Goal: Task Accomplishment & Management: Complete application form

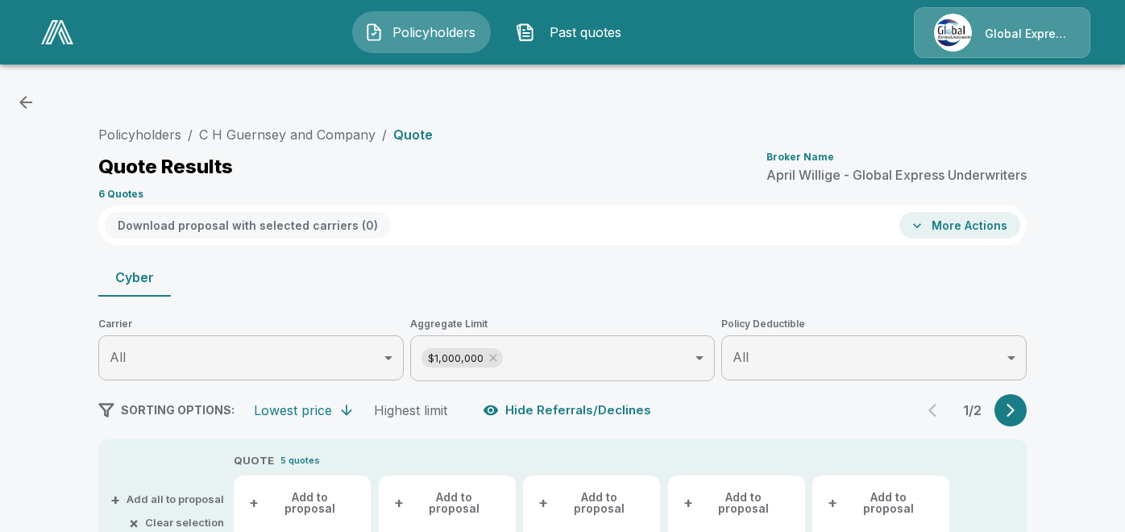
scroll to position [892, 0]
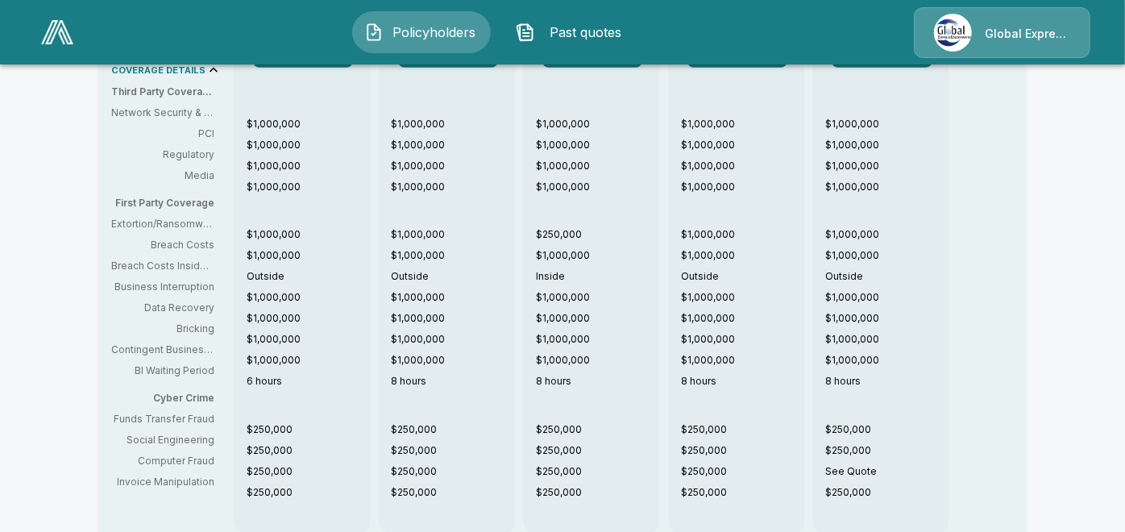
click at [58, 31] on img at bounding box center [57, 32] width 32 height 24
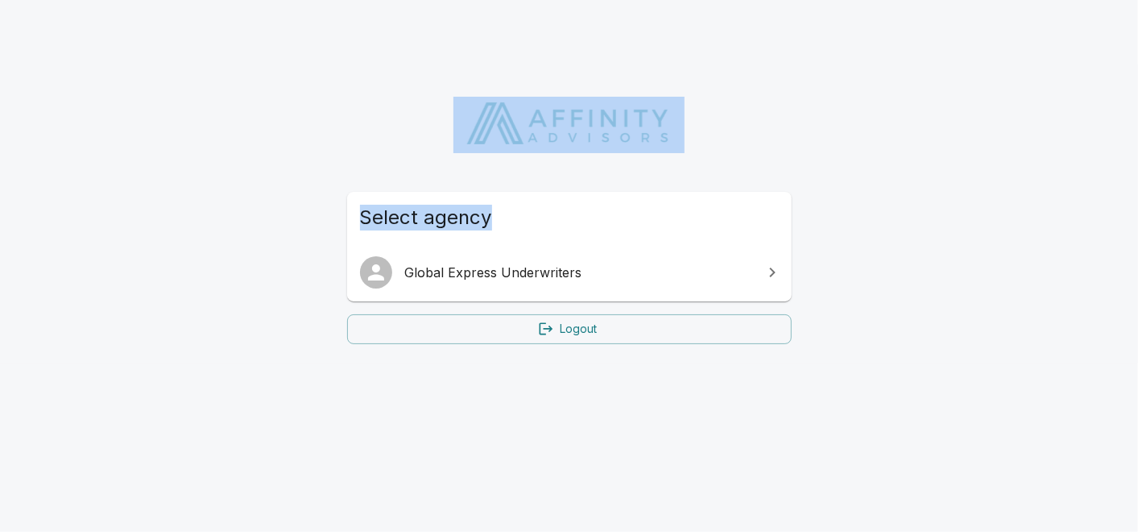
drag, startPoint x: 927, startPoint y: 98, endPoint x: 668, endPoint y: 259, distance: 305.4
click at [668, 259] on div "Select agency Global Express Underwriters Logout" at bounding box center [569, 213] width 1138 height 299
drag, startPoint x: 668, startPoint y: 259, endPoint x: 657, endPoint y: 272, distance: 17.1
click at [657, 272] on span "Global Express Underwriters" at bounding box center [579, 272] width 348 height 19
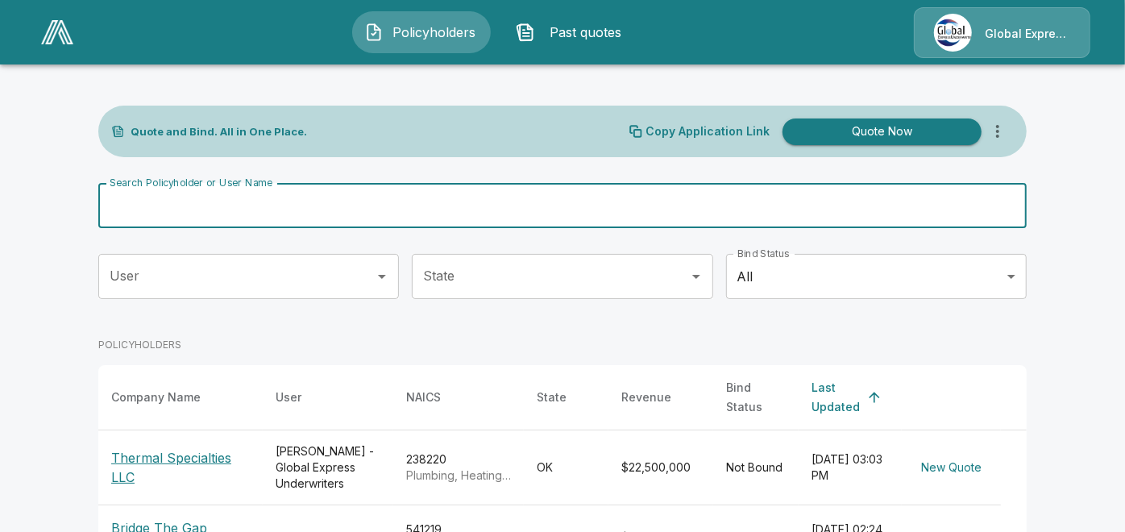
click at [331, 219] on input "Search Policyholder or User Name" at bounding box center [553, 205] width 910 height 45
type input "******"
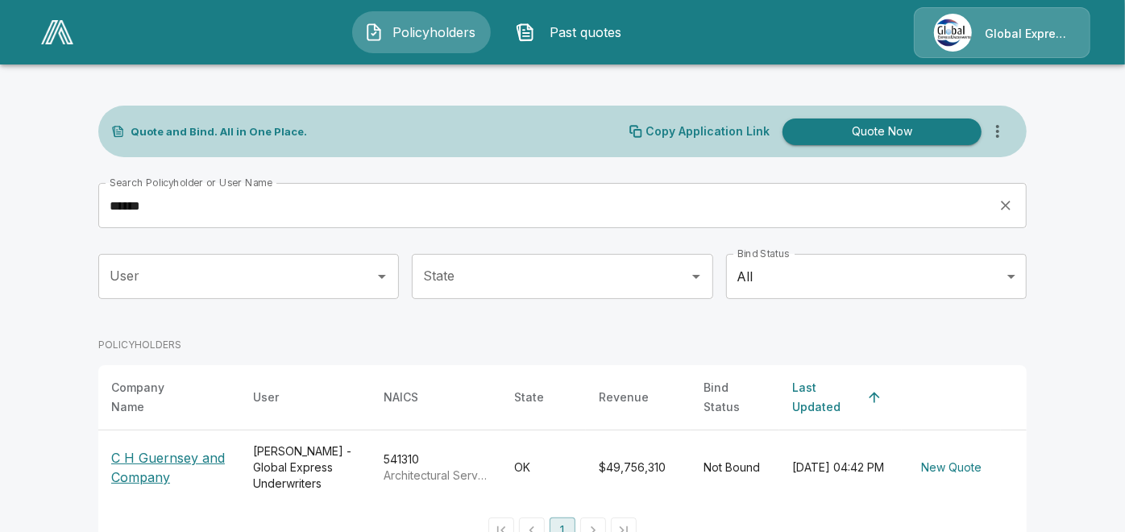
click at [179, 448] on p "C H Guernsey and Company" at bounding box center [169, 467] width 116 height 39
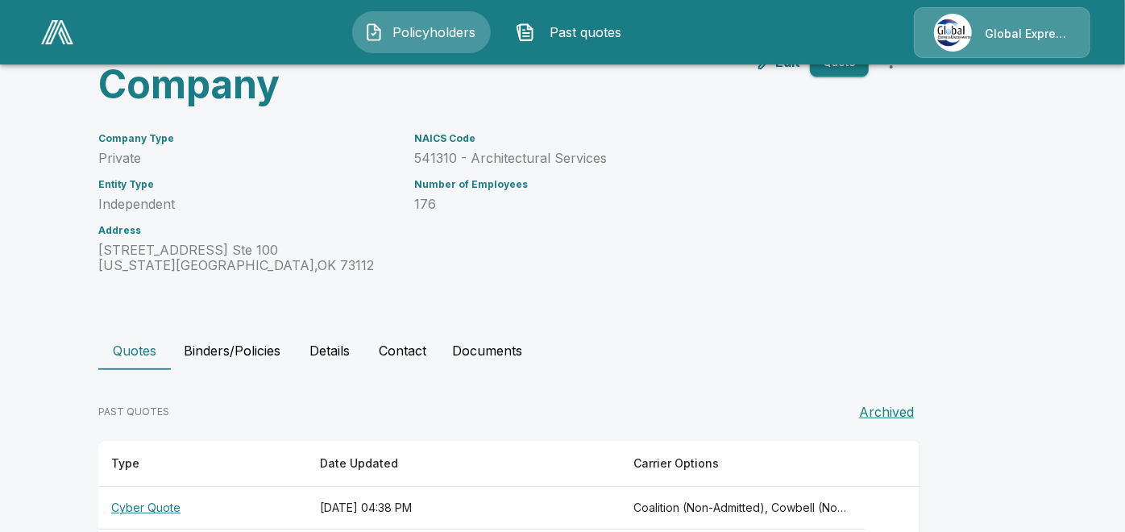
scroll to position [189, 0]
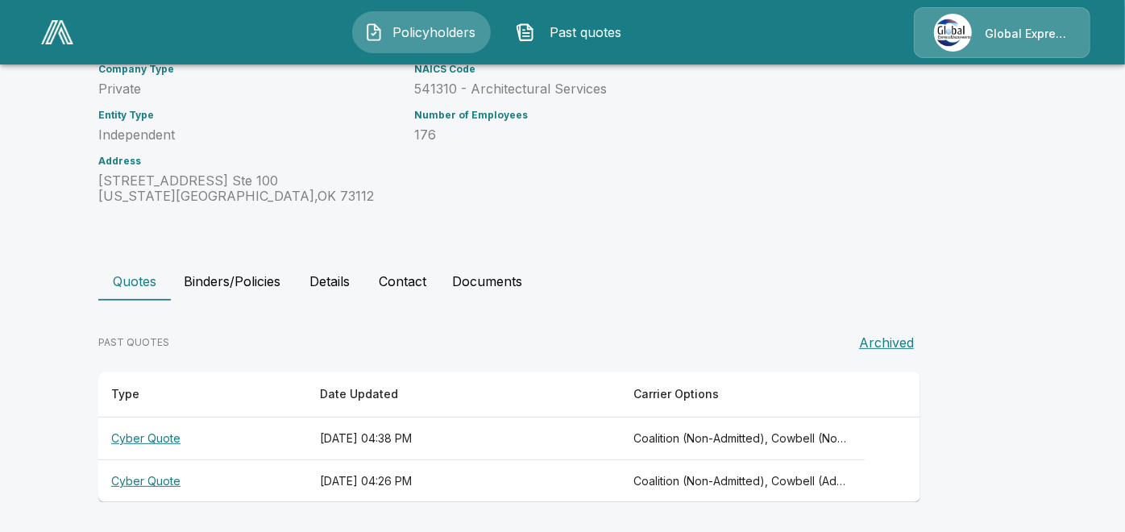
click at [165, 437] on th "Cyber Quote" at bounding box center [202, 438] width 209 height 43
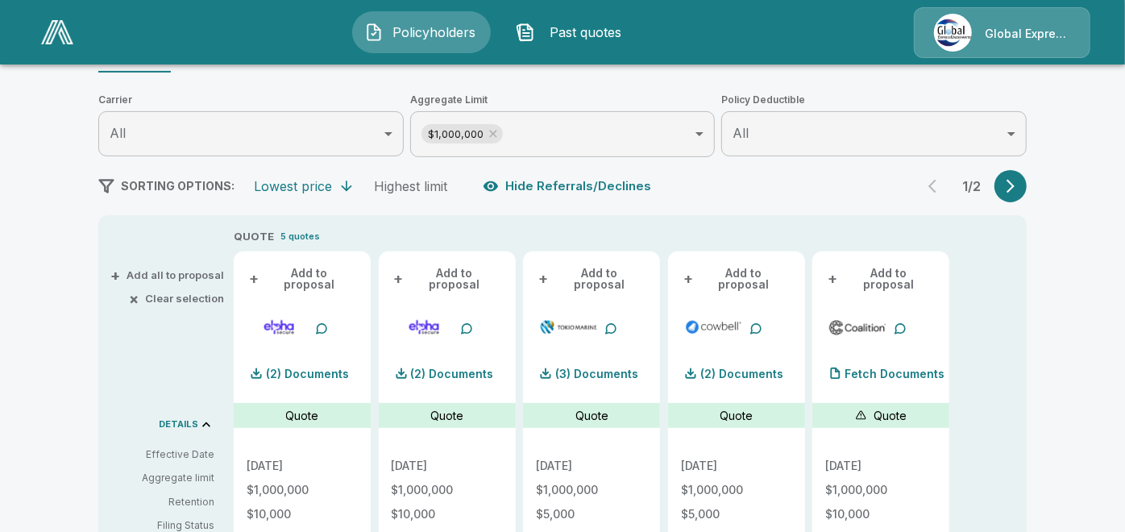
scroll to position [355, 0]
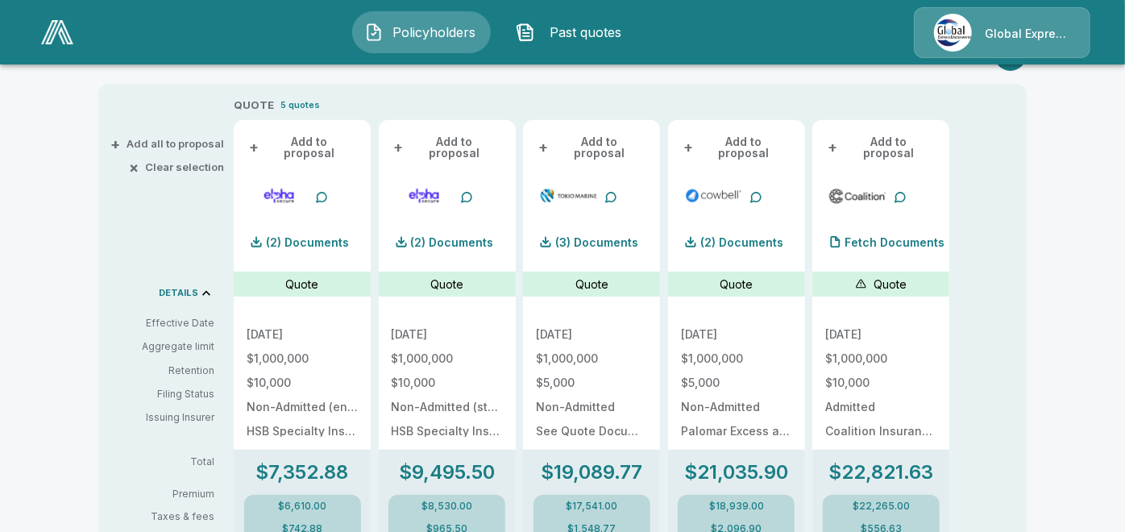
click at [474, 139] on button "+ Add to proposal" at bounding box center [447, 147] width 111 height 29
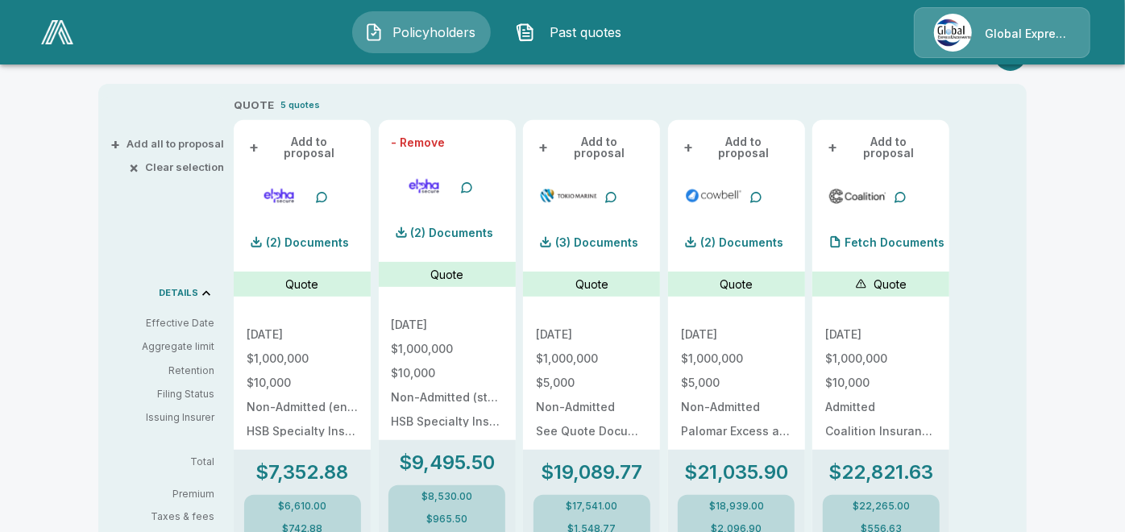
click at [474, 139] on div "- Remove" at bounding box center [447, 142] width 111 height 19
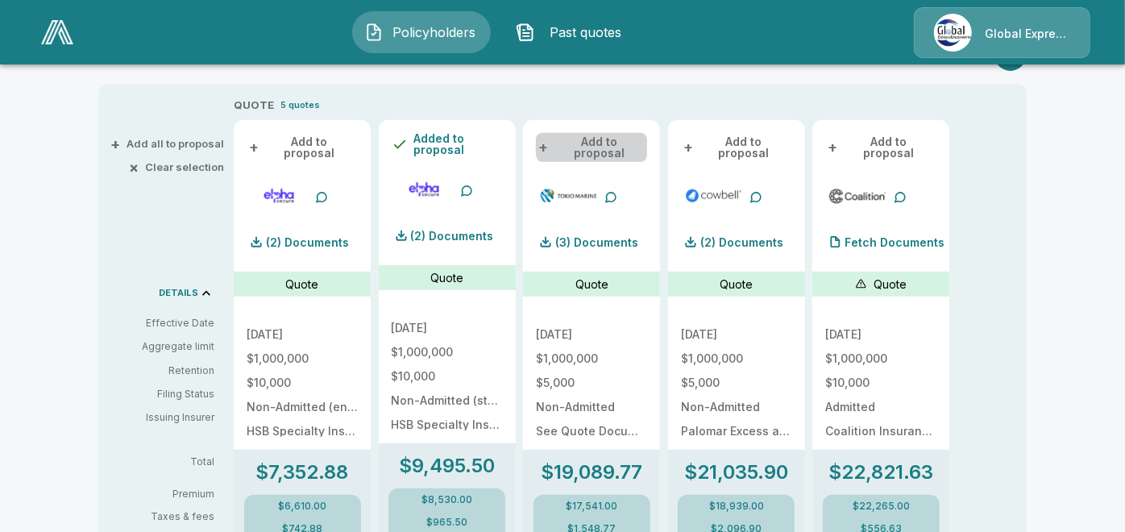
drag, startPoint x: 474, startPoint y: 139, endPoint x: 614, endPoint y: 138, distance: 140.2
click at [614, 138] on button "+ Add to proposal" at bounding box center [591, 147] width 111 height 29
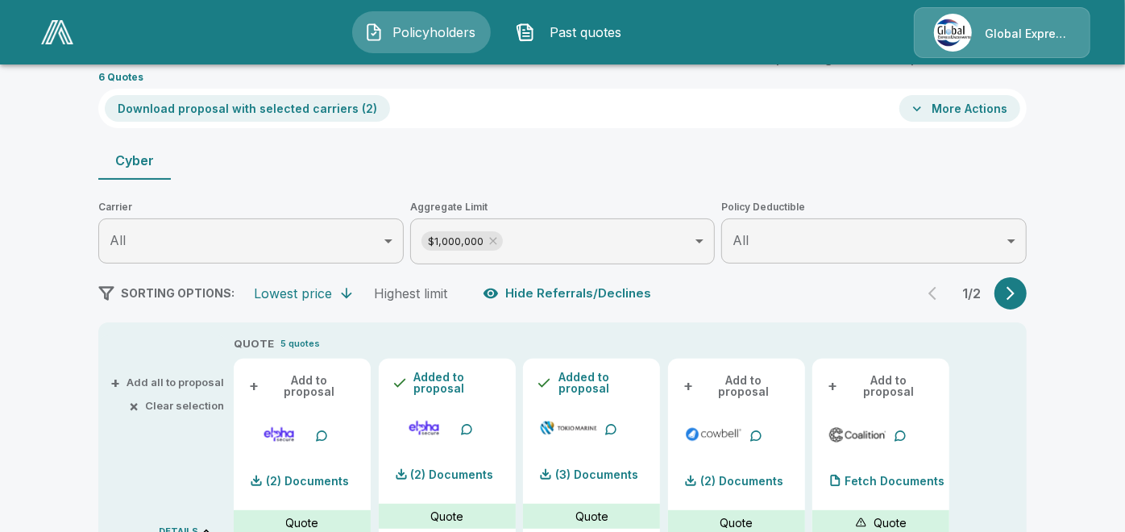
scroll to position [33, 0]
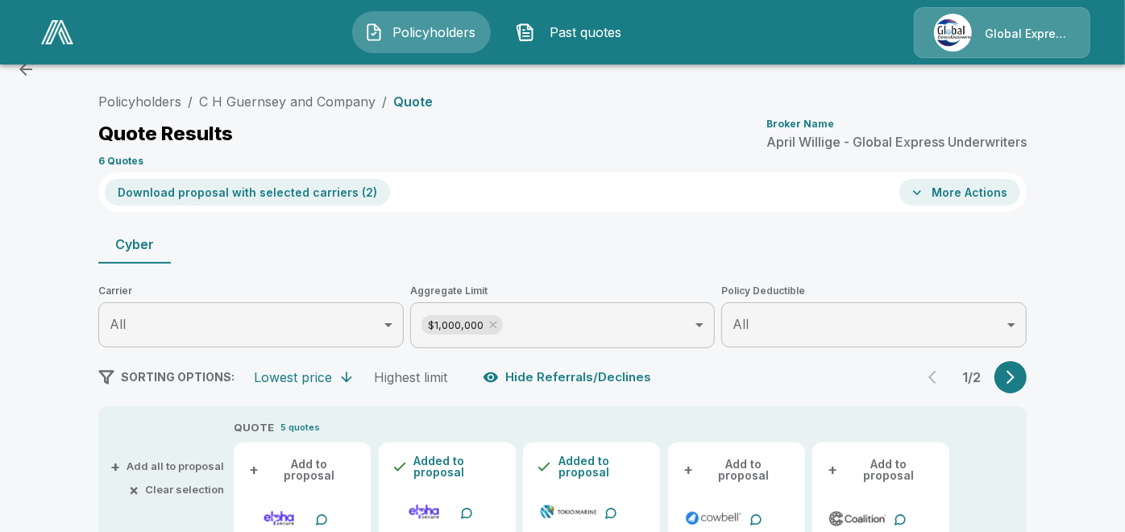
click at [978, 193] on button "More Actions" at bounding box center [959, 192] width 121 height 27
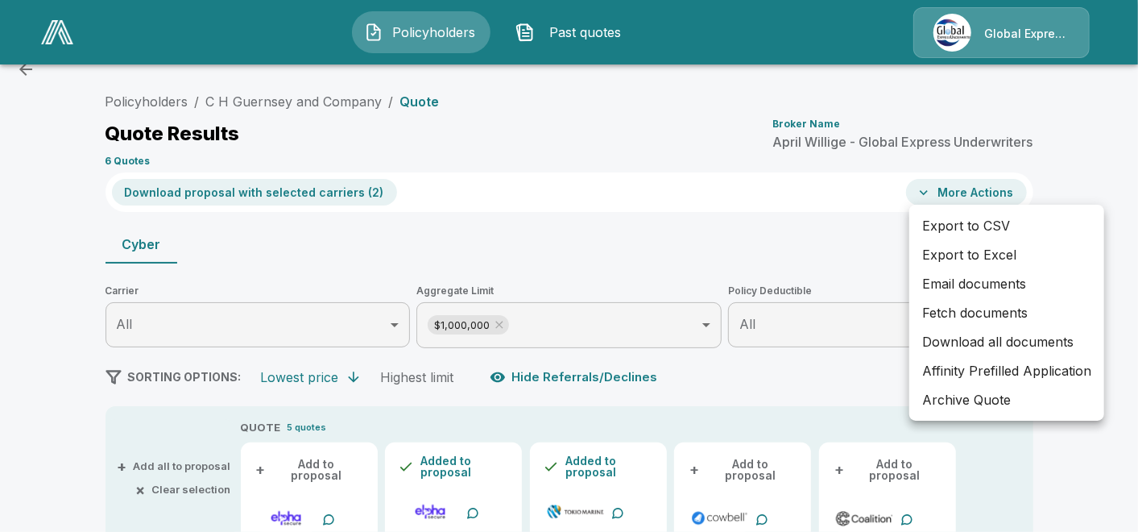
click at [818, 230] on div at bounding box center [569, 266] width 1138 height 532
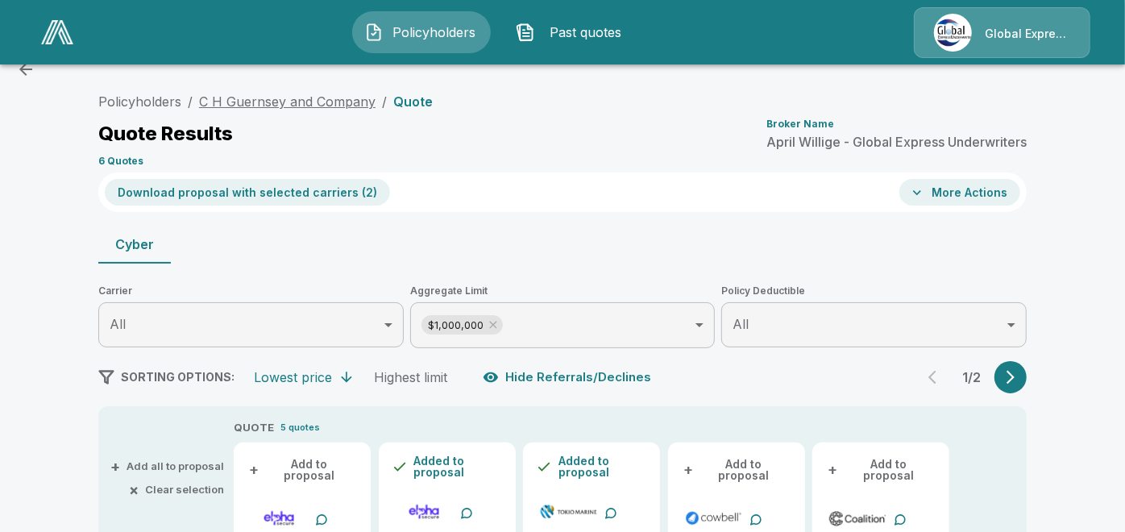
click at [296, 98] on link "C H Guernsey and Company" at bounding box center [287, 101] width 176 height 16
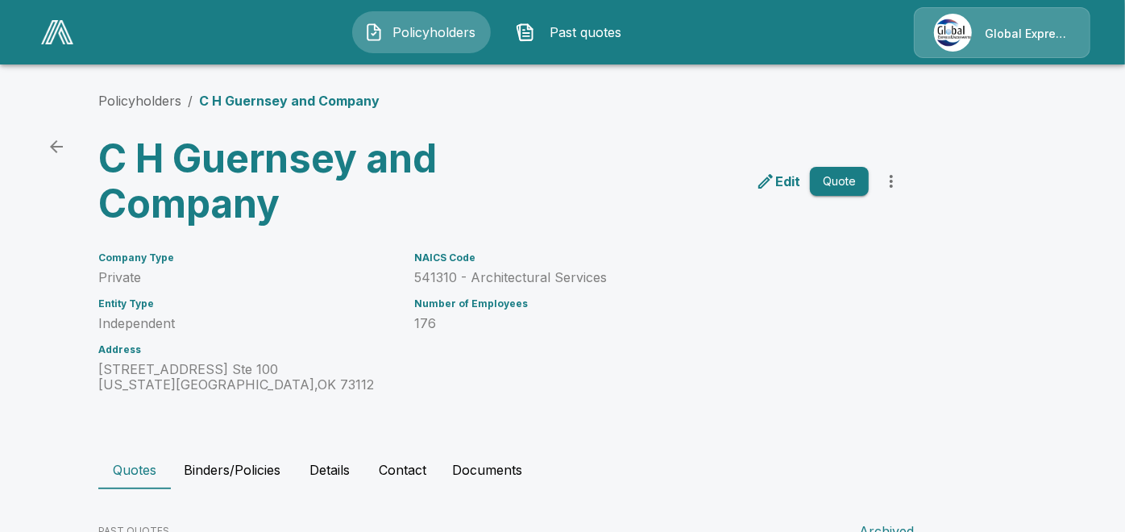
click at [798, 179] on p "Edit" at bounding box center [787, 181] width 25 height 19
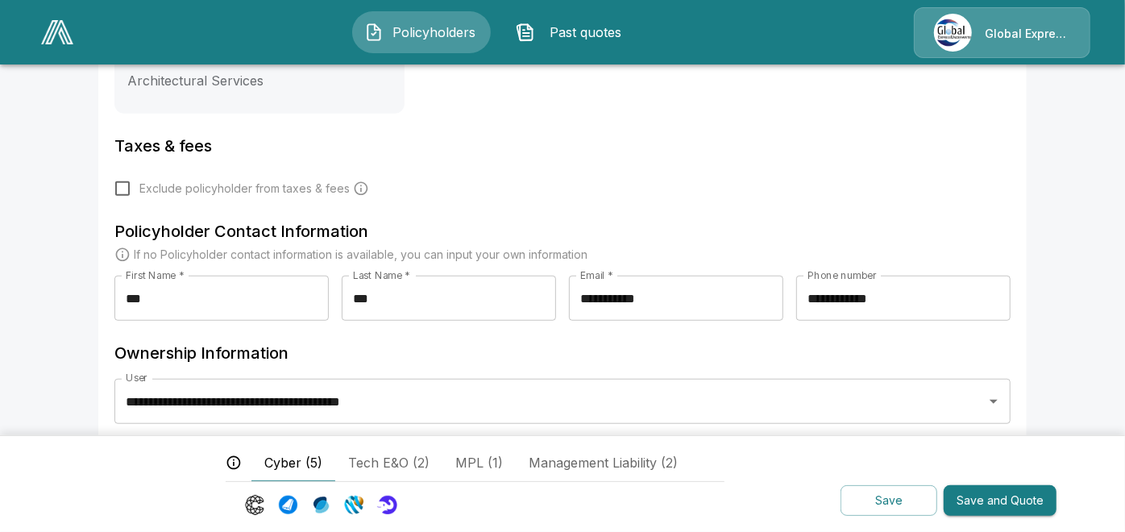
scroll to position [687, 0]
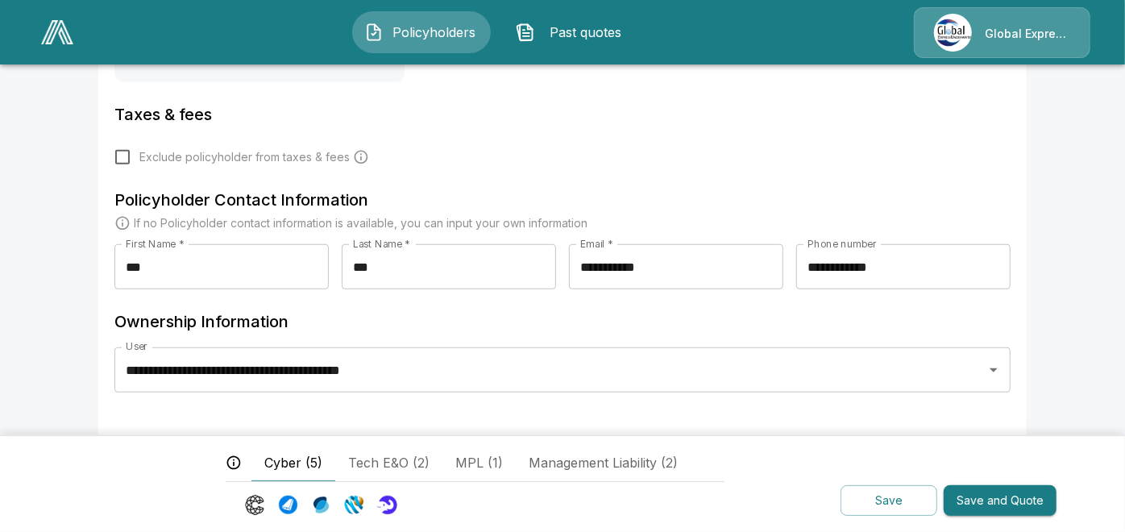
click at [977, 495] on button "Save and Quote" at bounding box center [999, 500] width 113 height 31
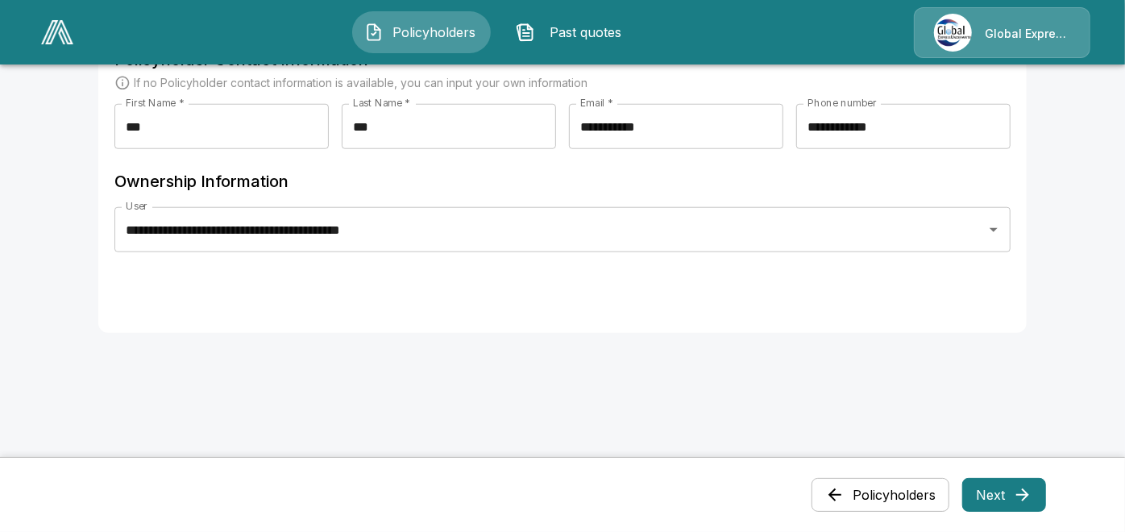
scroll to position [920, 0]
click at [1005, 503] on button "Next" at bounding box center [1004, 495] width 84 height 34
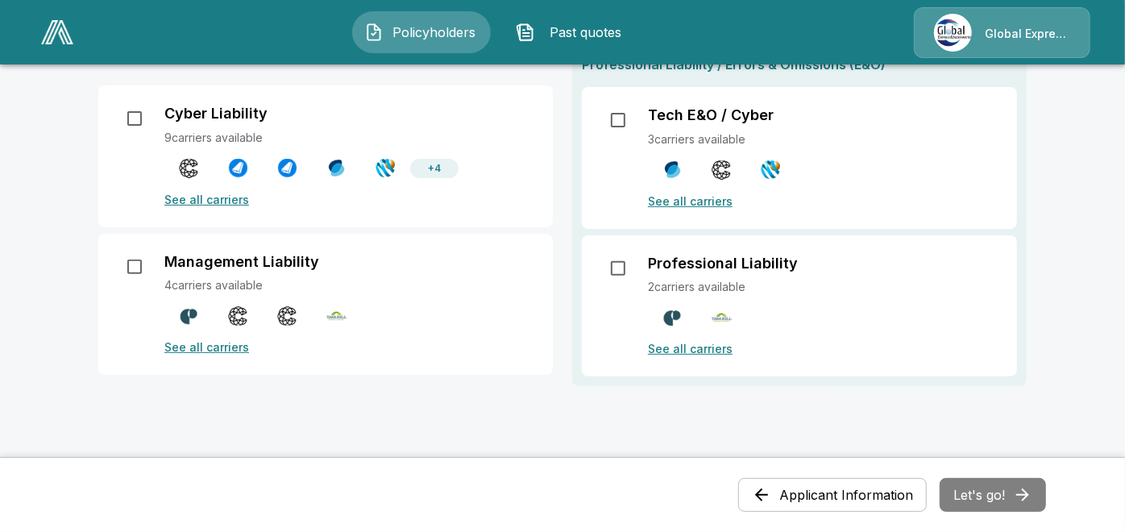
scroll to position [251, 0]
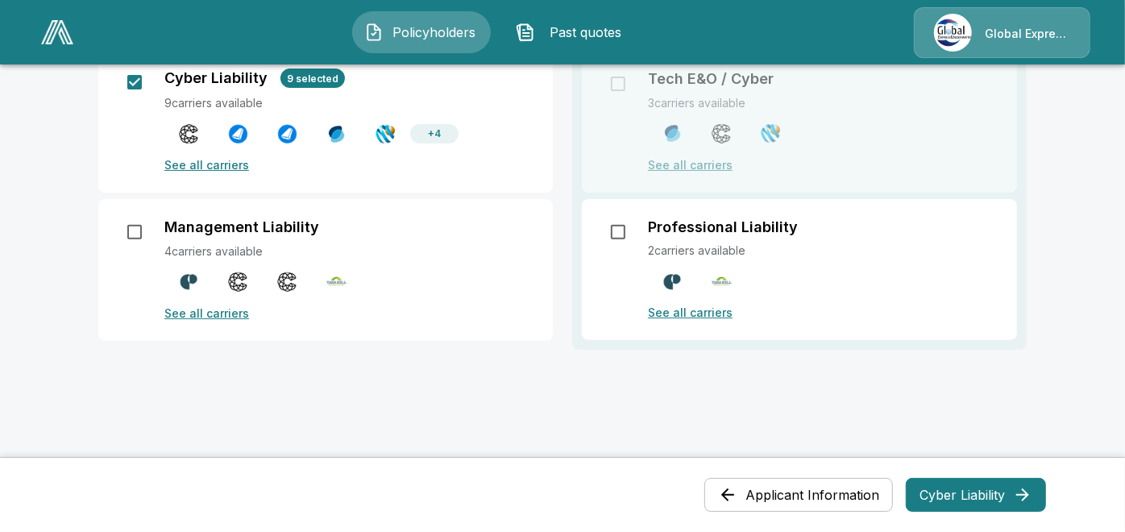
click at [986, 497] on button "Cyber Liability" at bounding box center [976, 495] width 140 height 34
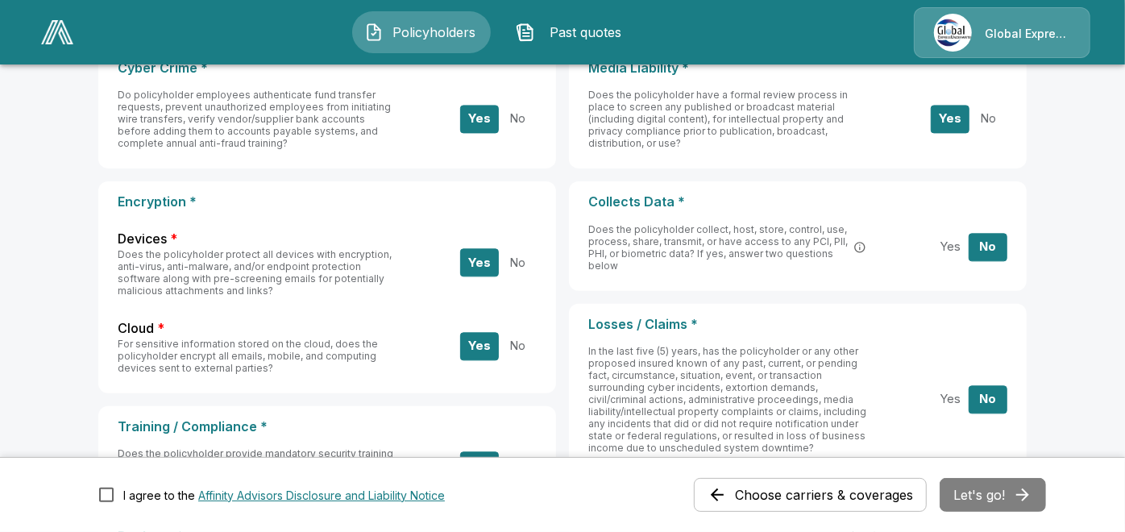
scroll to position [346, 0]
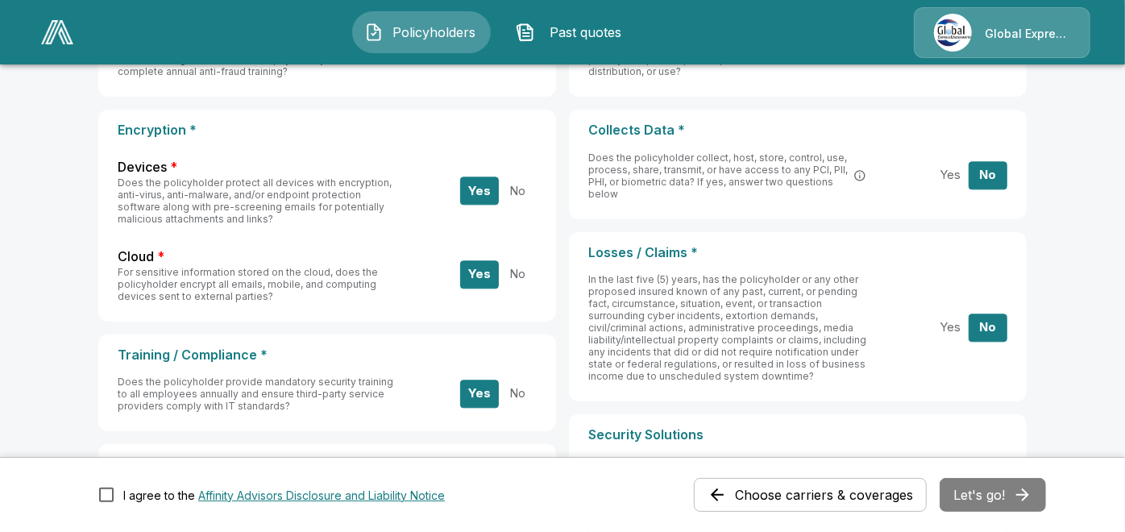
click at [957, 330] on button "Yes" at bounding box center [950, 327] width 39 height 28
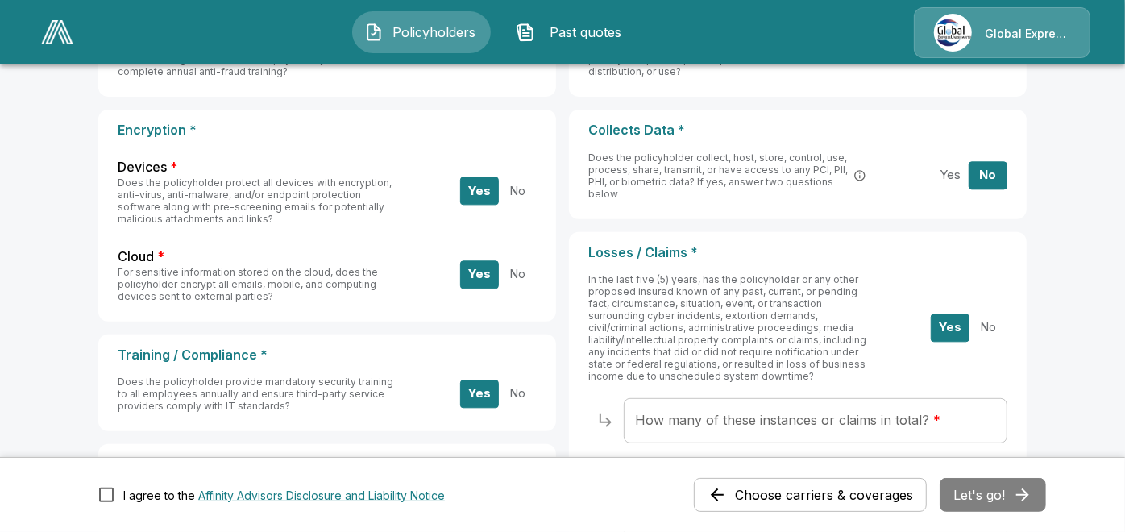
click at [972, 412] on input "How many of these instances or claims in total? *" at bounding box center [816, 420] width 384 height 45
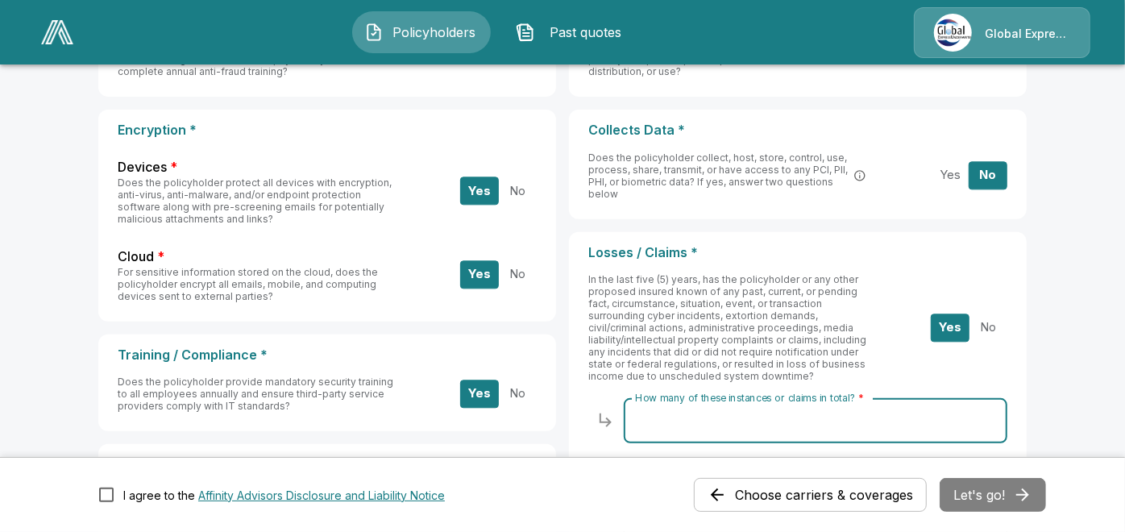
click at [807, 419] on input "How many of these instances or claims in total? *" at bounding box center [816, 420] width 384 height 45
paste input "*********"
type input "***"
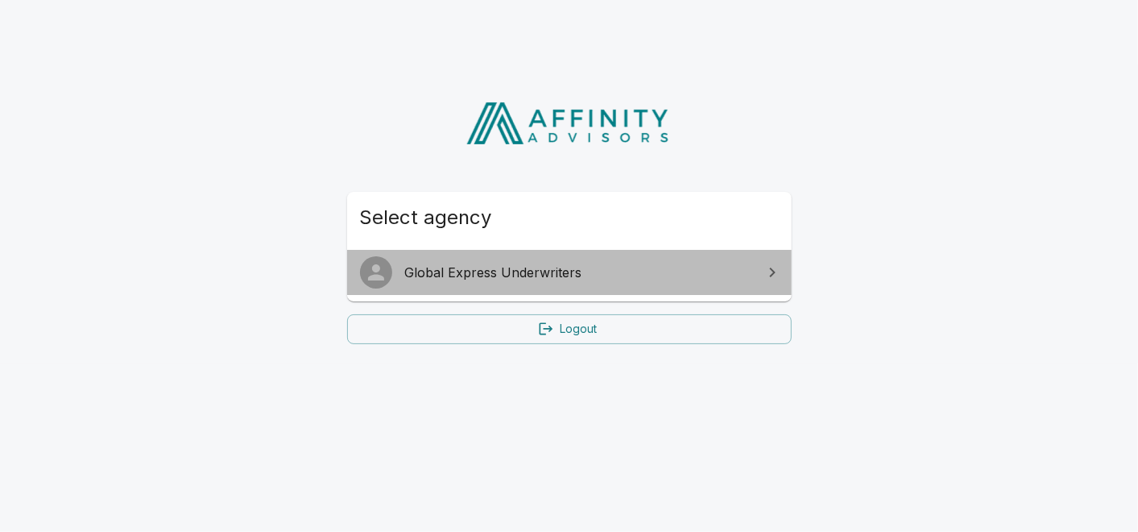
click at [525, 269] on span "Global Express Underwriters" at bounding box center [579, 272] width 348 height 19
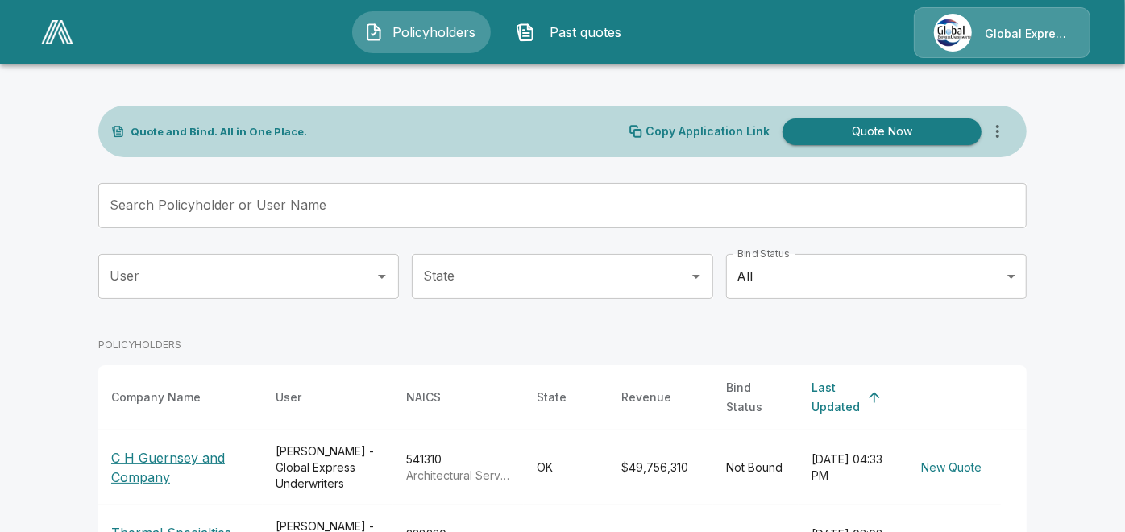
click at [436, 225] on input "Search Policyholder or User Name" at bounding box center [553, 205] width 910 height 45
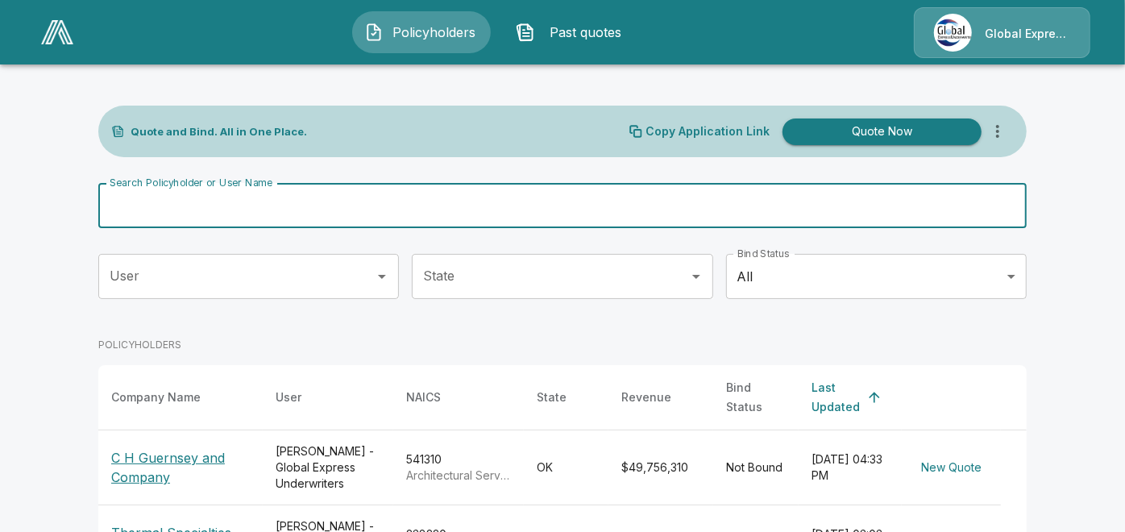
click at [165, 470] on p "C H Guernsey and Company" at bounding box center [180, 467] width 139 height 39
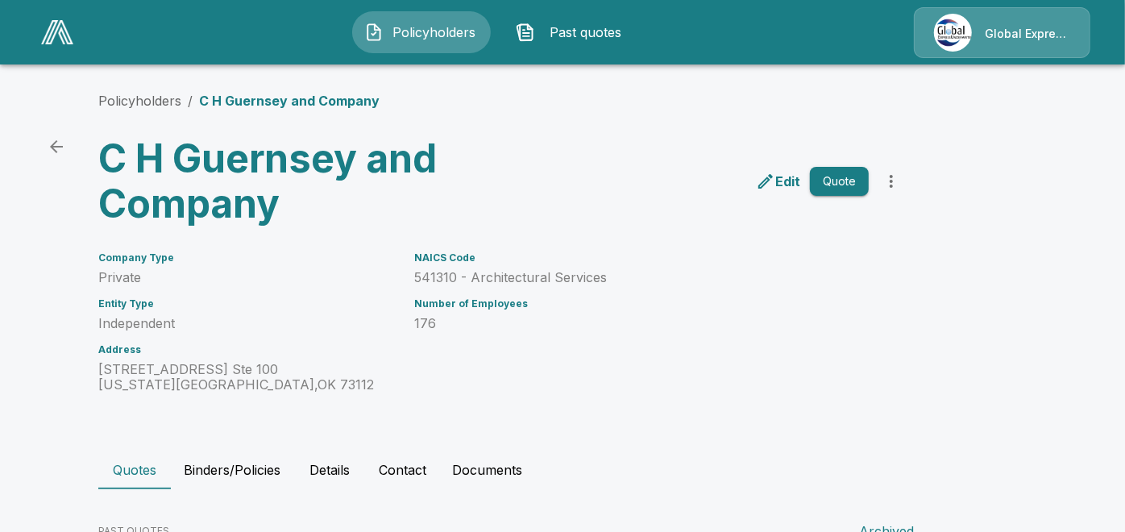
click at [796, 187] on p "Edit" at bounding box center [787, 181] width 25 height 19
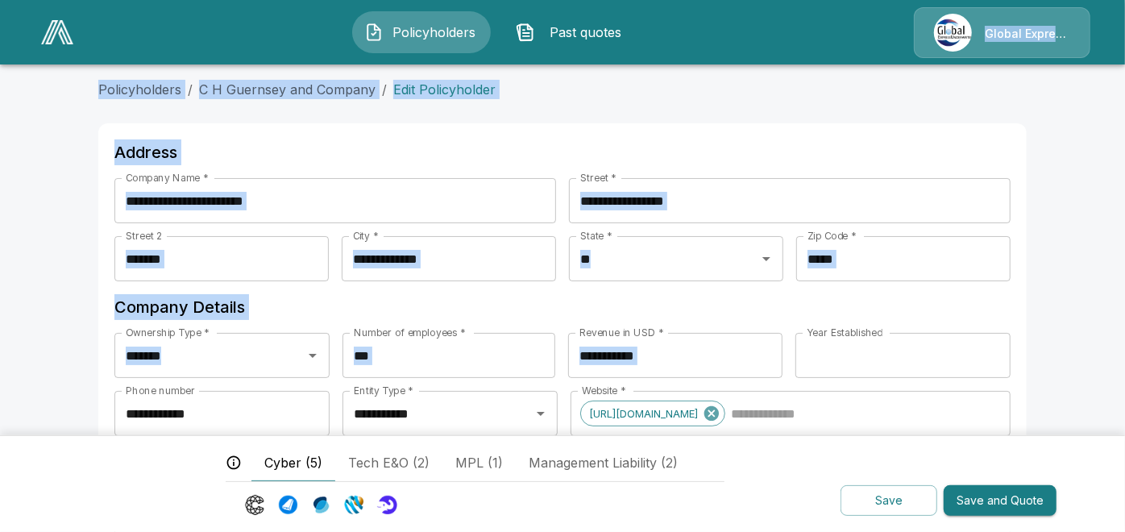
click at [1024, 499] on button "Save and Quote" at bounding box center [999, 500] width 113 height 31
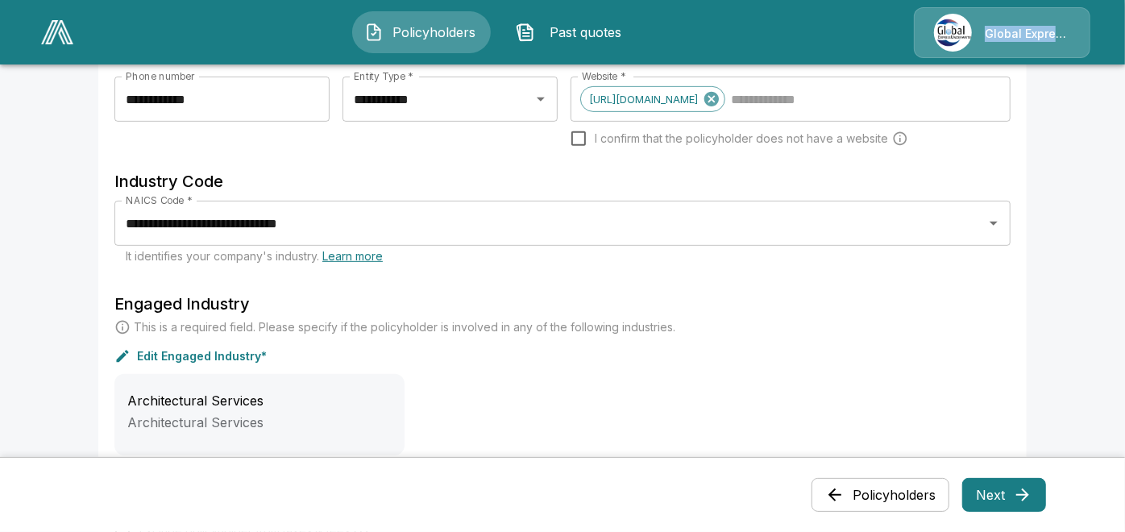
click at [1017, 492] on button "Next" at bounding box center [1004, 495] width 84 height 34
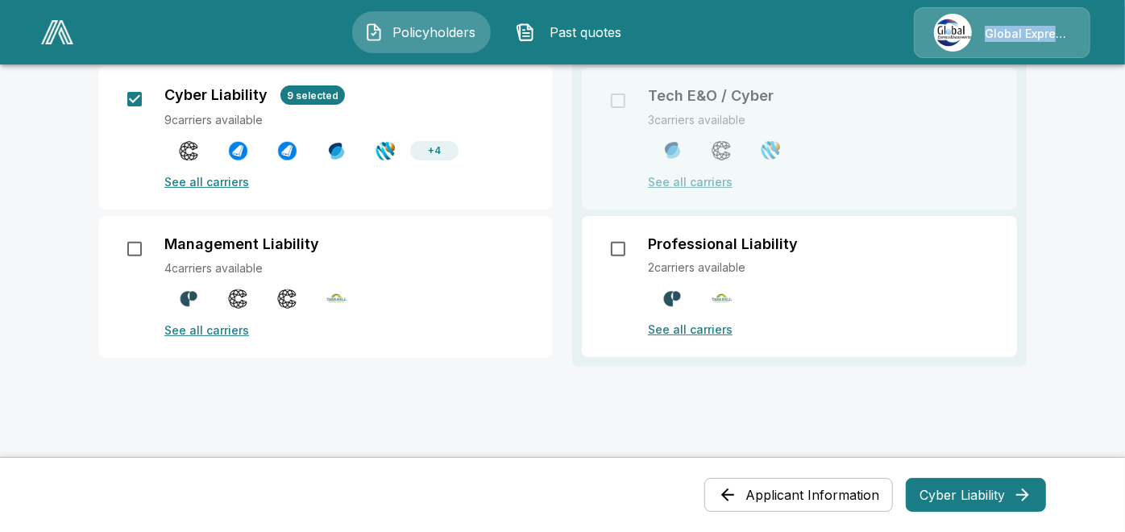
scroll to position [258, 0]
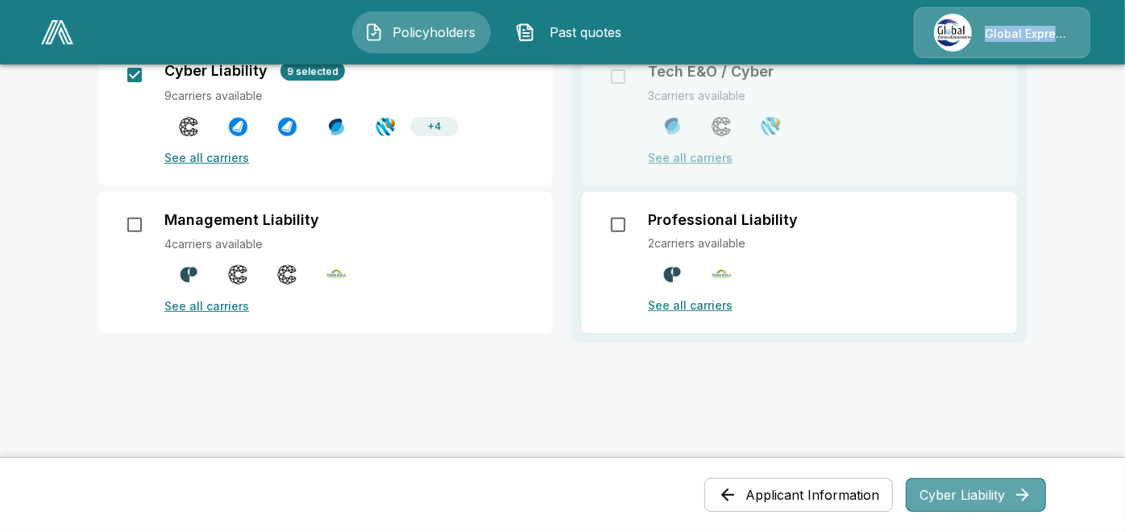
click at [976, 489] on button "Cyber Liability" at bounding box center [976, 495] width 140 height 34
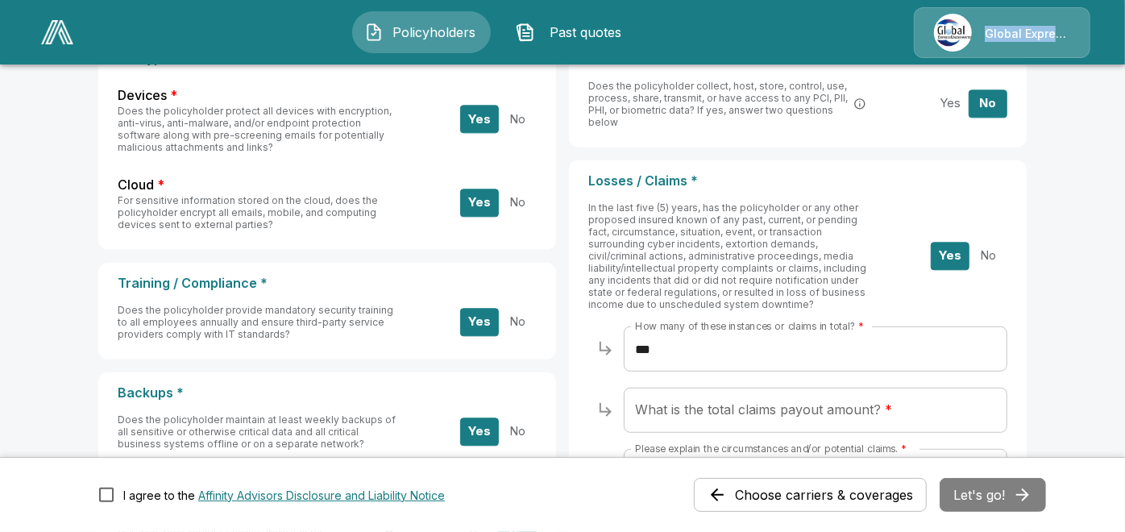
scroll to position [477, 0]
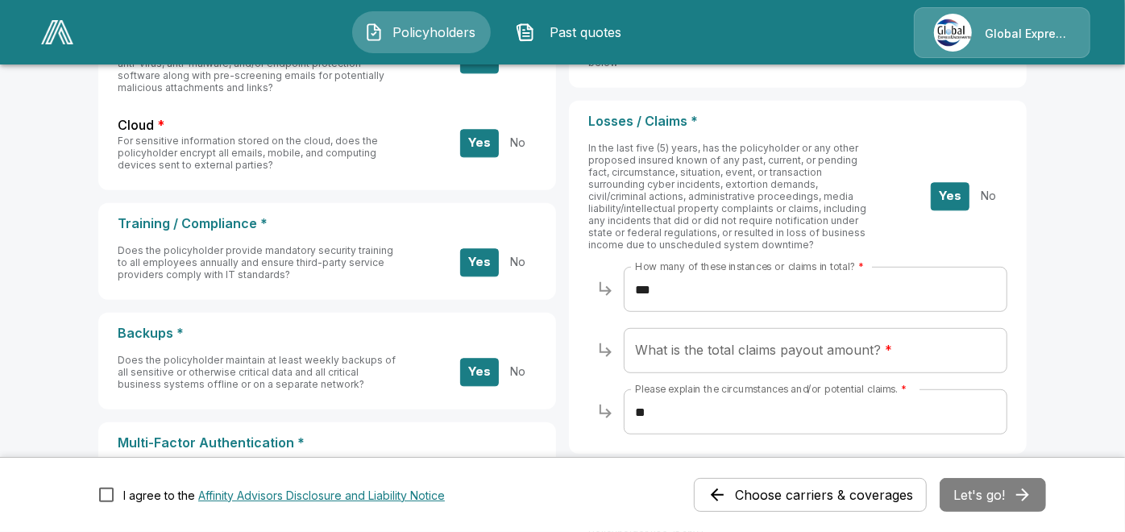
click at [722, 292] on input "***" at bounding box center [816, 289] width 384 height 45
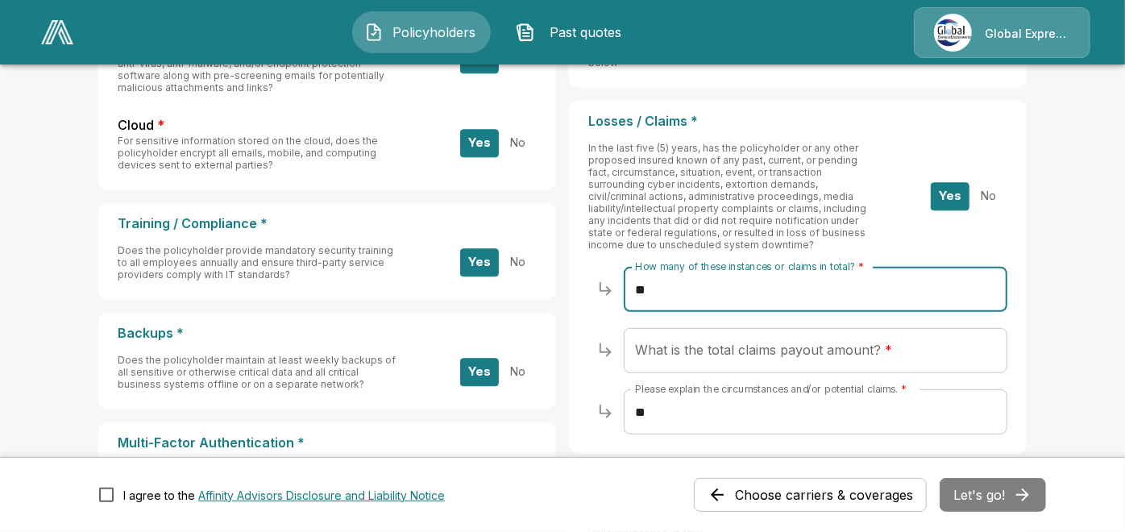
type input "*"
click at [877, 355] on input "What is the total claims payout amount? *" at bounding box center [816, 350] width 384 height 45
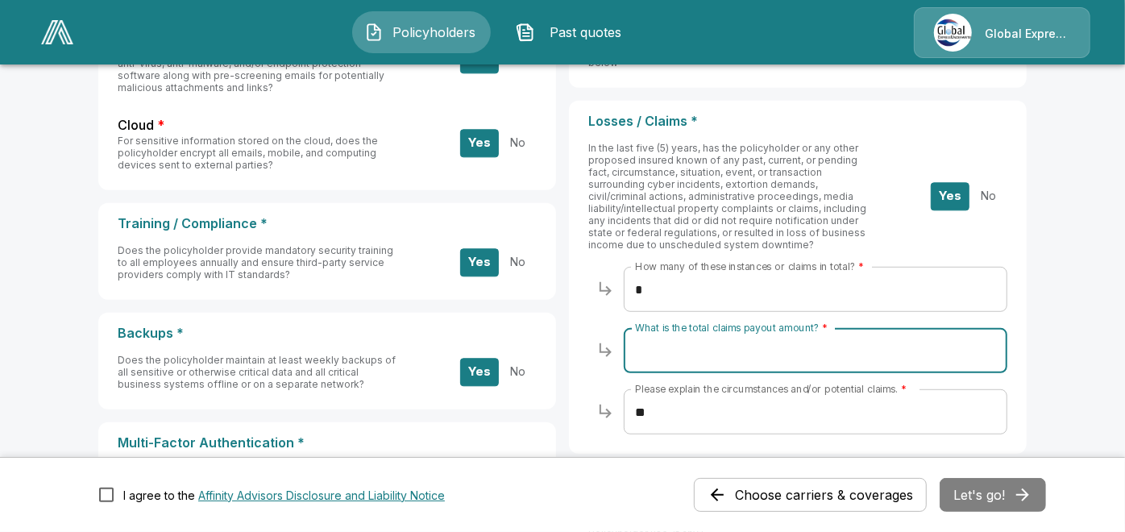
paste input "******"
type input "******"
click at [670, 417] on input "**" at bounding box center [816, 411] width 384 height 45
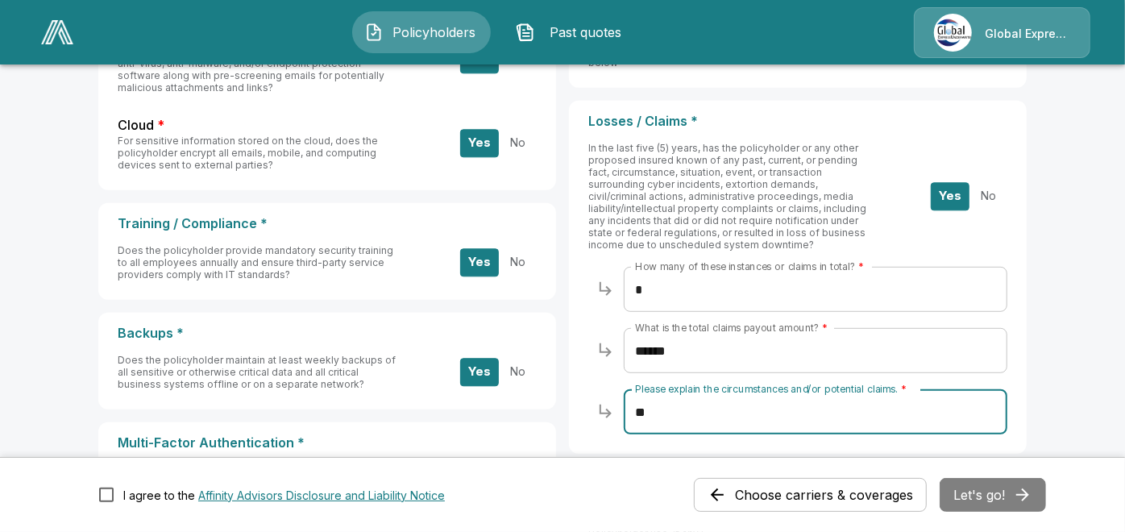
type input "*"
type input "**********"
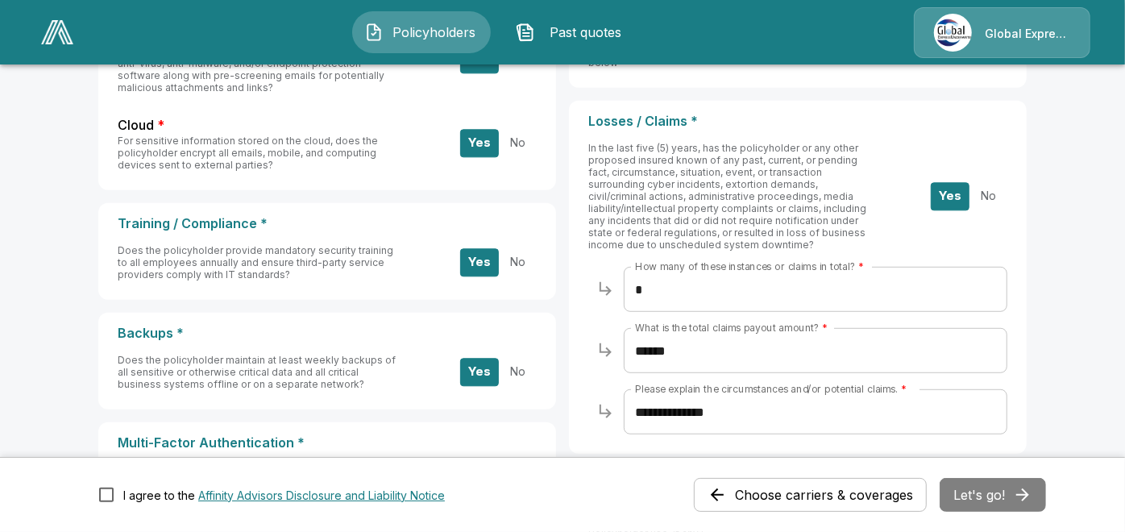
click at [984, 500] on div "Choose carriers & coverages Let's go!" at bounding box center [870, 495] width 352 height 34
click at [1123, 512] on div "I agree to the Affinity Advisors Disclosure and Liability Notice Choose carrier…" at bounding box center [562, 494] width 1125 height 75
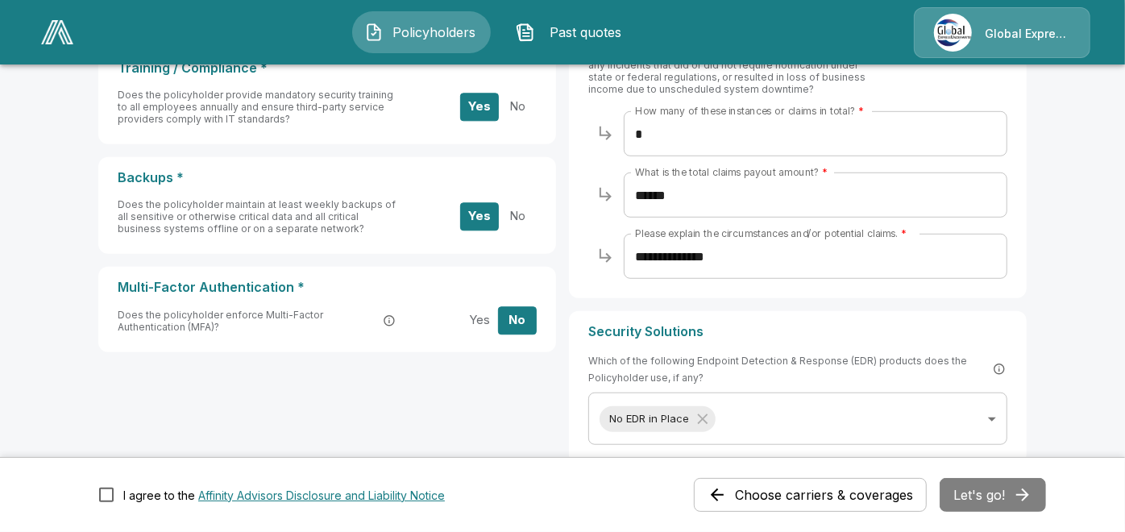
scroll to position [736, 0]
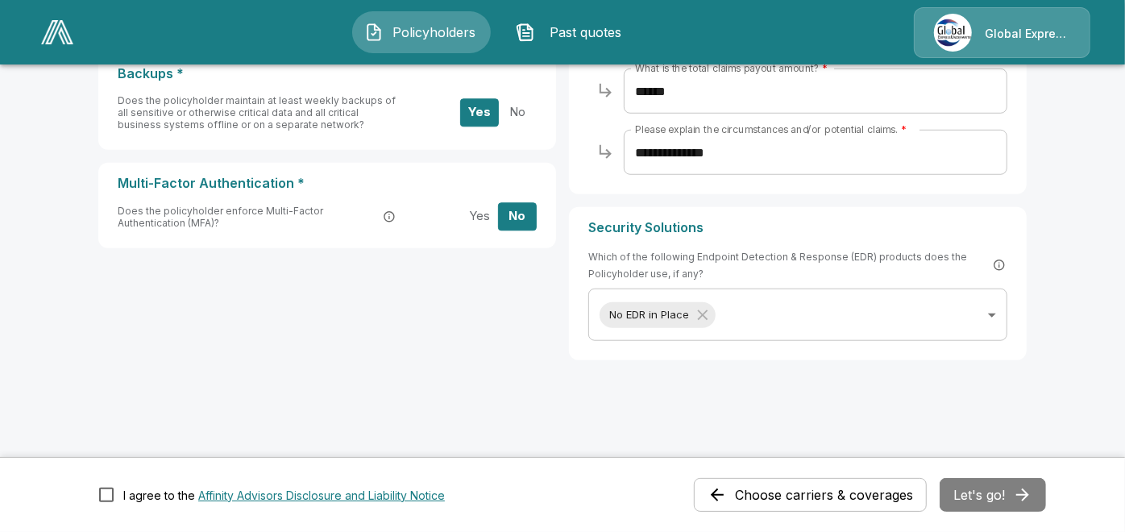
click at [1024, 488] on div "Choose carriers & coverages Let's go!" at bounding box center [870, 495] width 352 height 34
click at [993, 488] on button "Let's go!" at bounding box center [992, 495] width 106 height 34
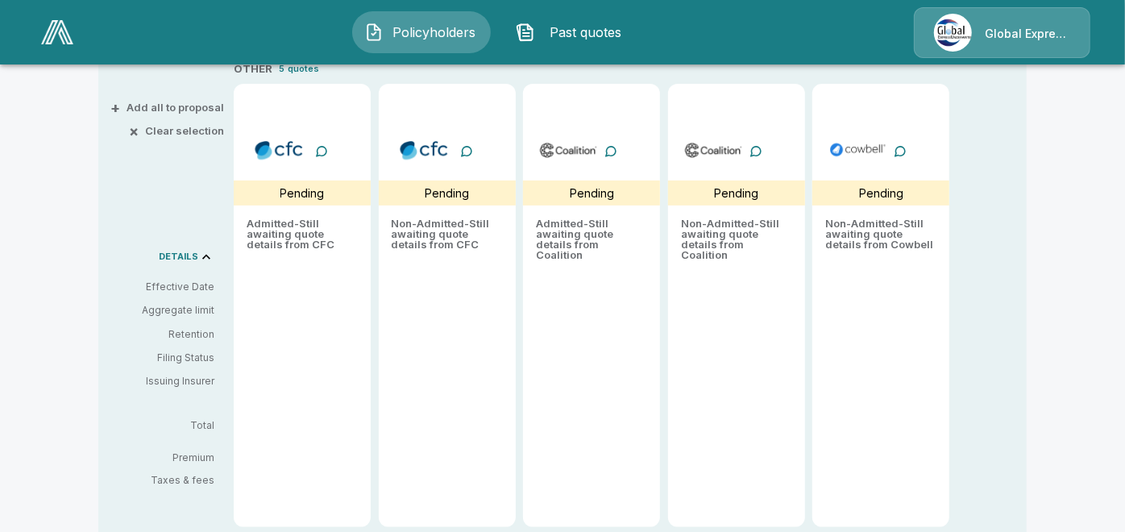
scroll to position [331, 0]
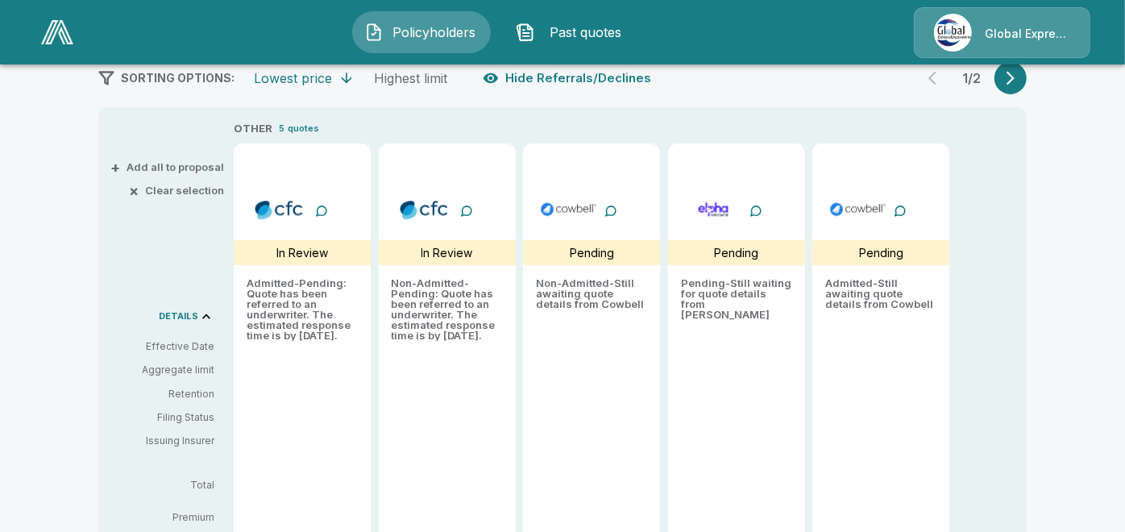
type input "*******"
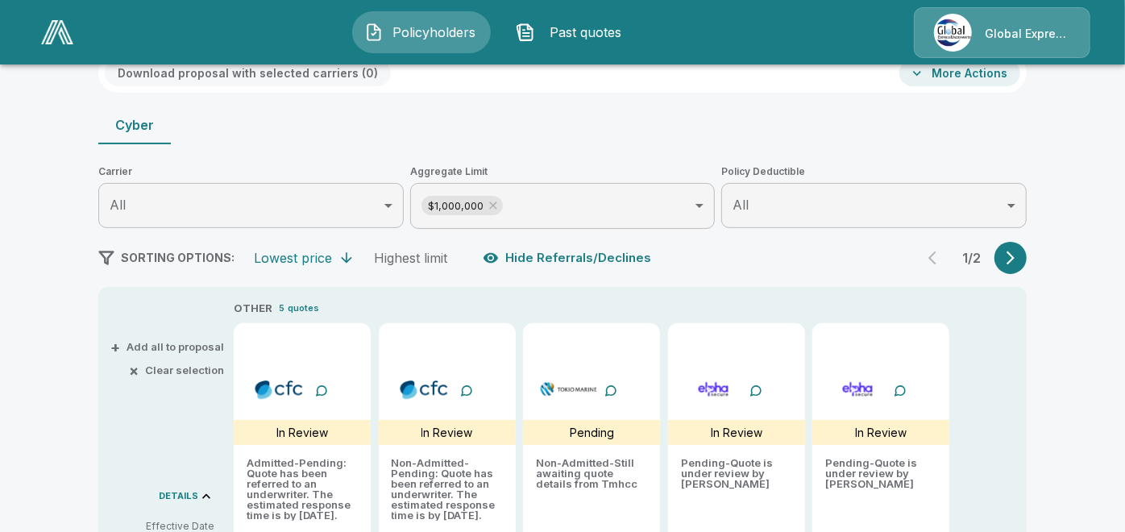
scroll to position [189, 0]
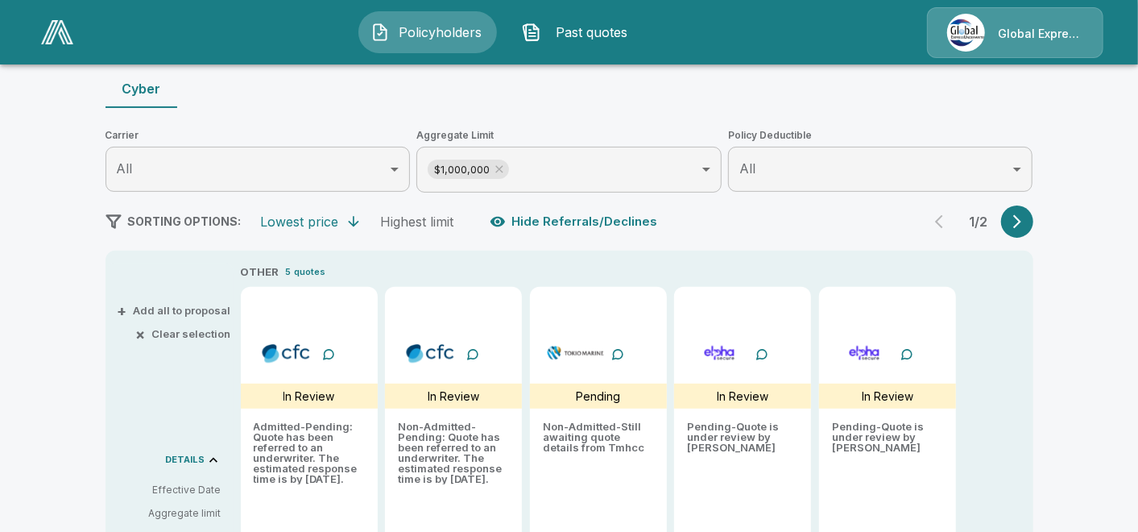
click at [1013, 172] on body "Policyholders Past quotes Global Express Underwriters Policyholders / C H Guern…" at bounding box center [569, 410] width 1138 height 1199
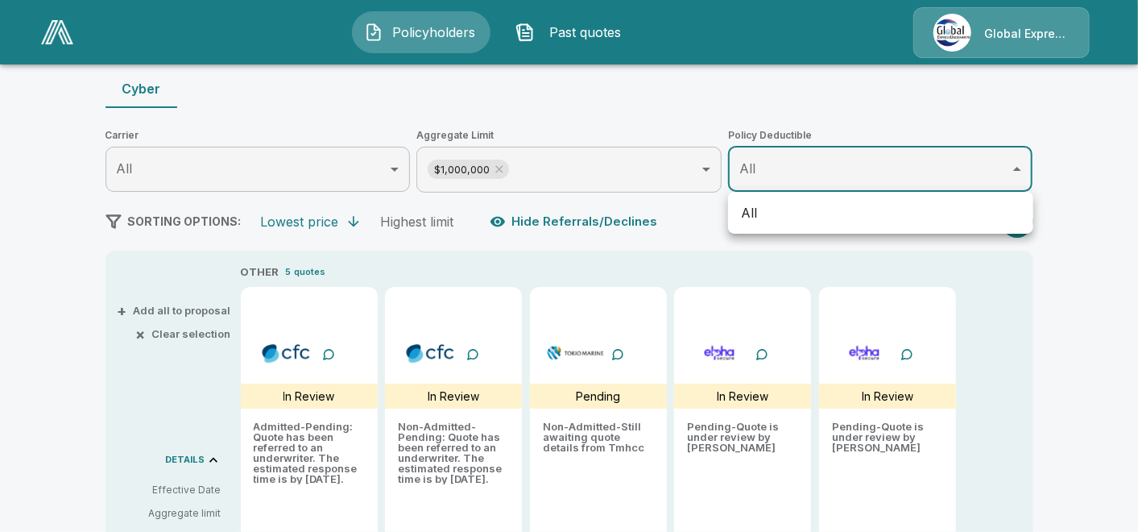
click at [1010, 177] on div at bounding box center [569, 266] width 1138 height 532
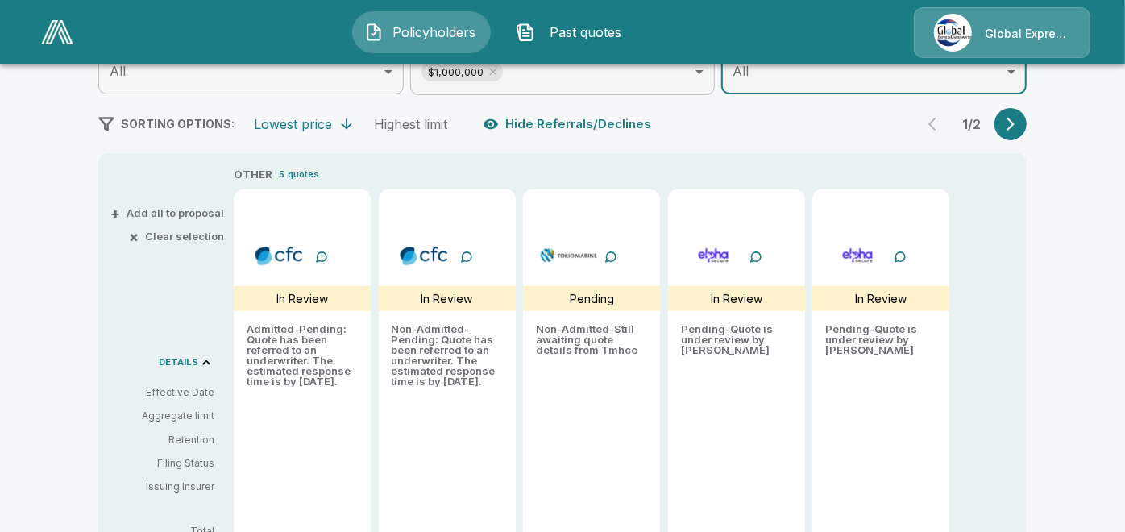
scroll to position [320, 0]
